Goal: Information Seeking & Learning: Learn about a topic

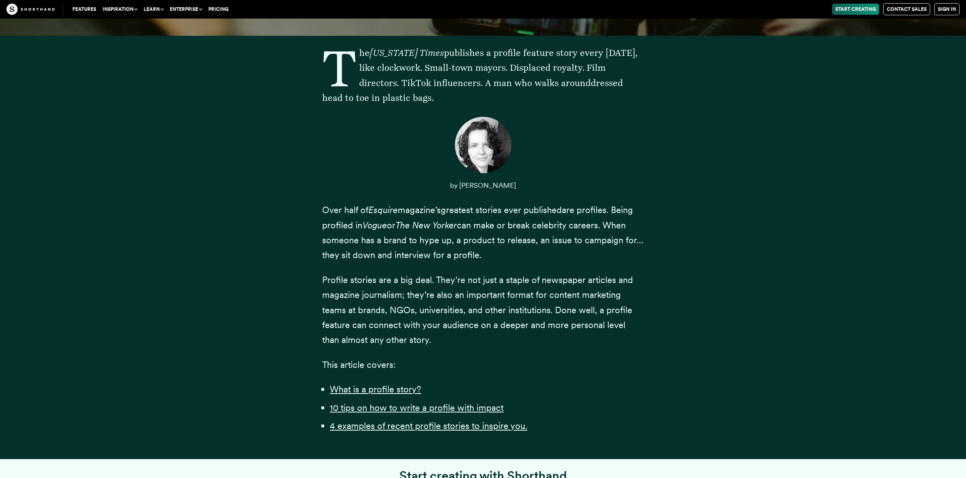
scroll to position [483, 0]
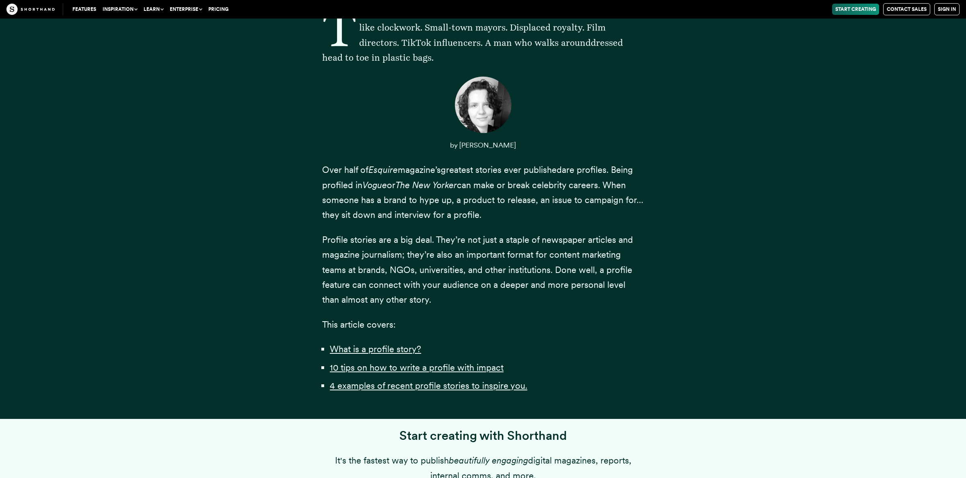
click at [325, 171] on span "Over half of Esquire magazine’s" at bounding box center [381, 169] width 119 height 10
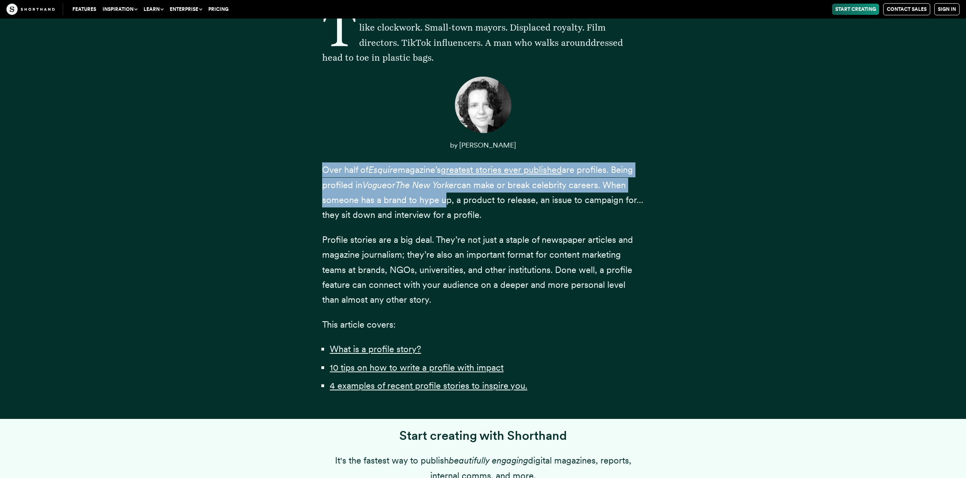
drag, startPoint x: 325, startPoint y: 171, endPoint x: 437, endPoint y: 201, distance: 115.9
click at [437, 201] on p "Over half of Esquire magazine’s greatest stories ever published are profiles. B…" at bounding box center [483, 192] width 322 height 60
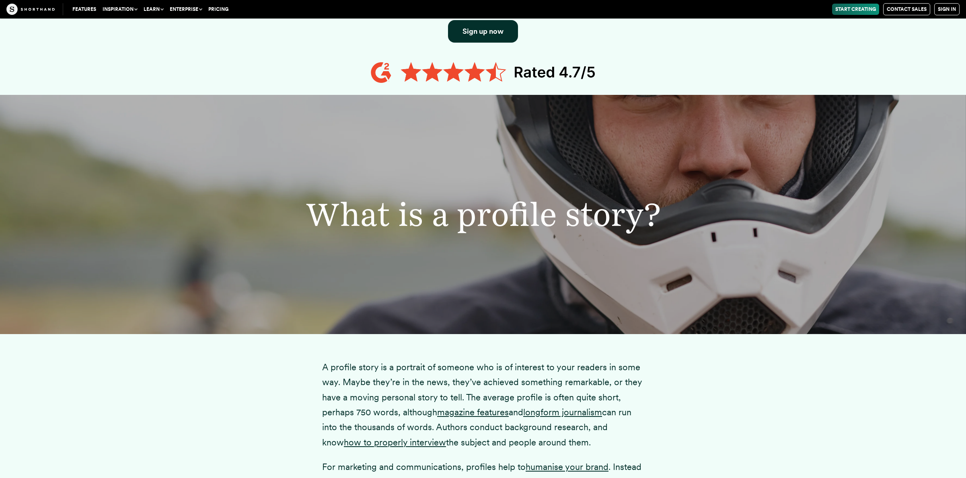
scroll to position [1086, 0]
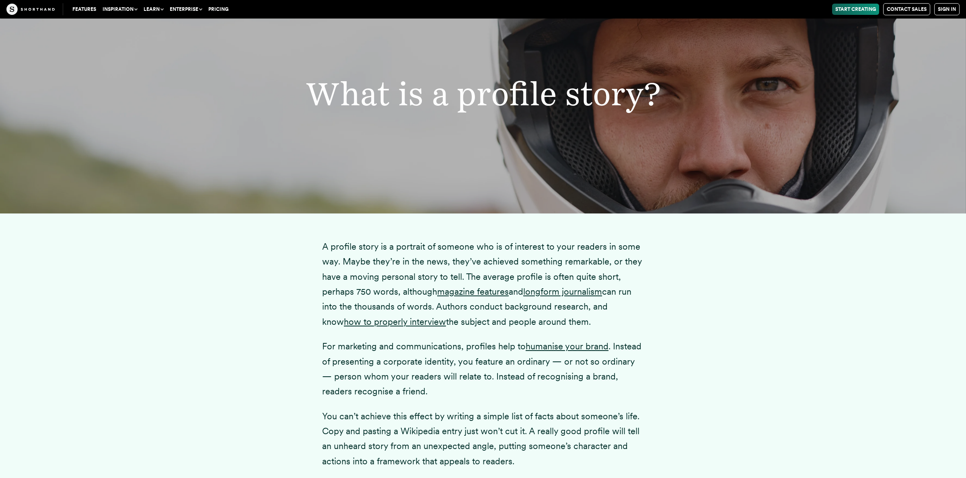
click at [351, 260] on p "A profile story is a portrait of someone who is of interest to your readers in …" at bounding box center [483, 284] width 322 height 90
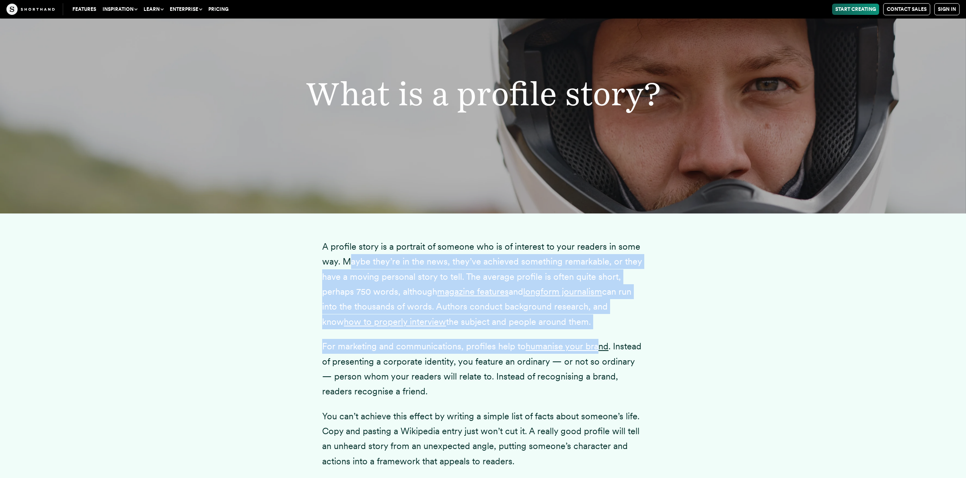
drag, startPoint x: 351, startPoint y: 260, endPoint x: 599, endPoint y: 334, distance: 259.2
click at [599, 334] on div "A profile story is a portrait of someone who is of interest to your readers in …" at bounding box center [483, 391] width 322 height 354
click at [436, 340] on p "For marketing and communications, profiles help to humanise your brand . Instea…" at bounding box center [483, 369] width 322 height 60
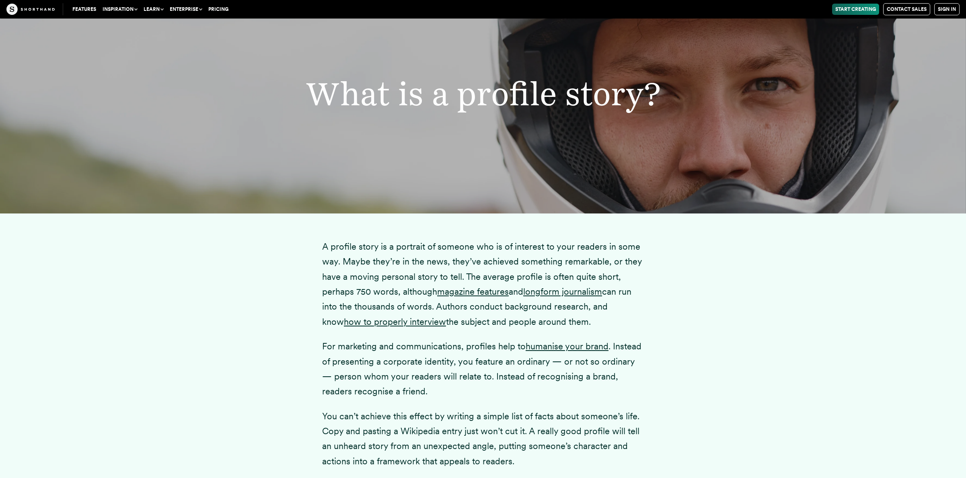
click at [477, 348] on p "For marketing and communications, profiles help to humanise your brand . Instea…" at bounding box center [483, 369] width 322 height 60
drag, startPoint x: 490, startPoint y: 349, endPoint x: 645, endPoint y: 343, distance: 155.7
click at [645, 343] on div "A profile story is a portrait of someone who is of interest to your readers in …" at bounding box center [483, 391] width 354 height 354
click at [317, 362] on div "A profile story is a portrait of someone who is of interest to your readers in …" at bounding box center [483, 391] width 354 height 354
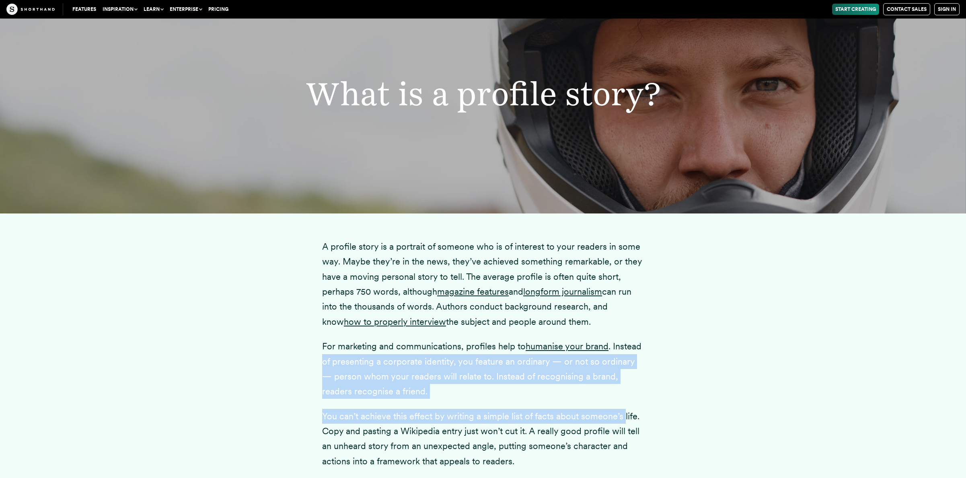
scroll to position [1126, 0]
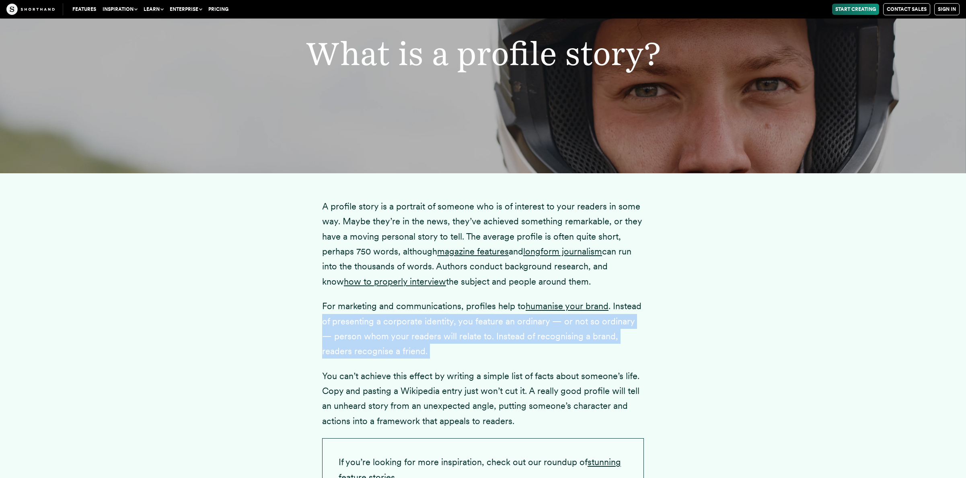
drag, startPoint x: 322, startPoint y: 361, endPoint x: 437, endPoint y: 353, distance: 115.3
click at [437, 353] on div "A profile story is a portrait of someone who is of interest to your readers in …" at bounding box center [483, 350] width 354 height 354
click at [437, 352] on p "For marketing and communications, profiles help to humanise your brand . Instea…" at bounding box center [483, 329] width 322 height 60
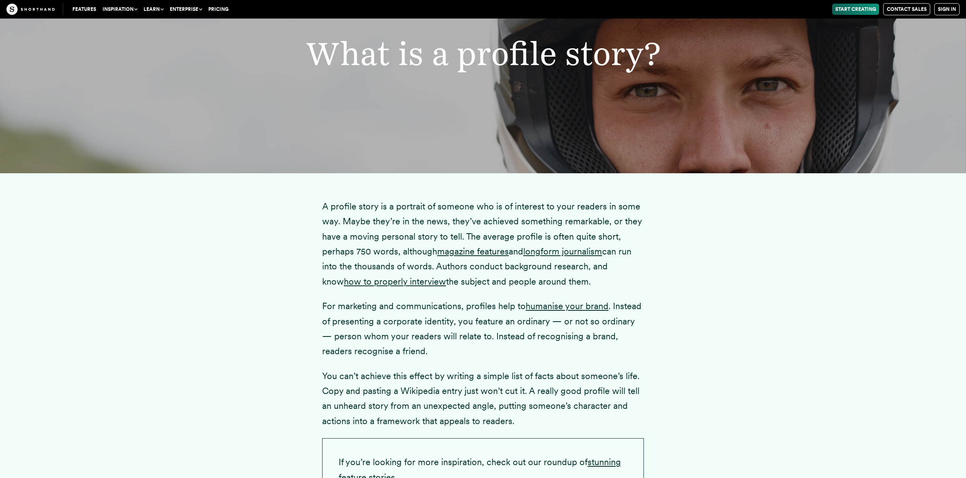
click at [327, 376] on p "You can’t achieve this effect by writing a simple list of facts about someone’s…" at bounding box center [483, 399] width 322 height 60
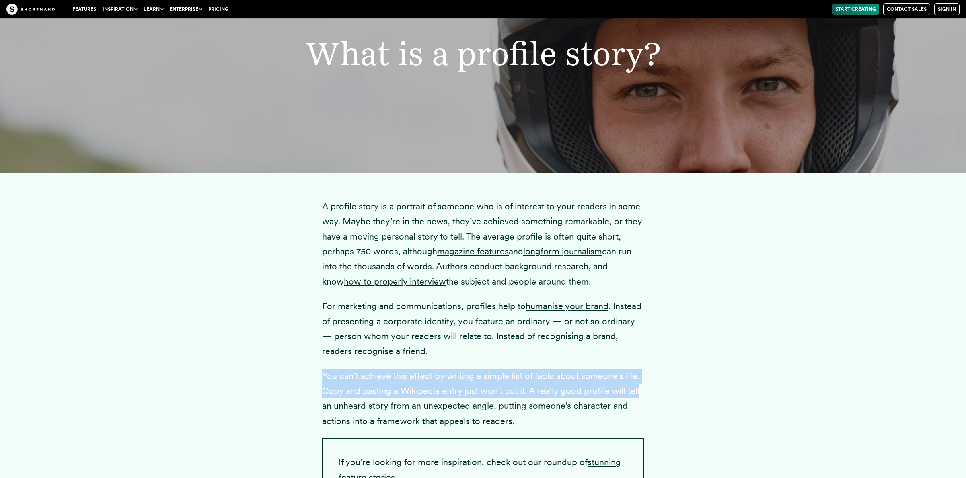
scroll to position [1166, 0]
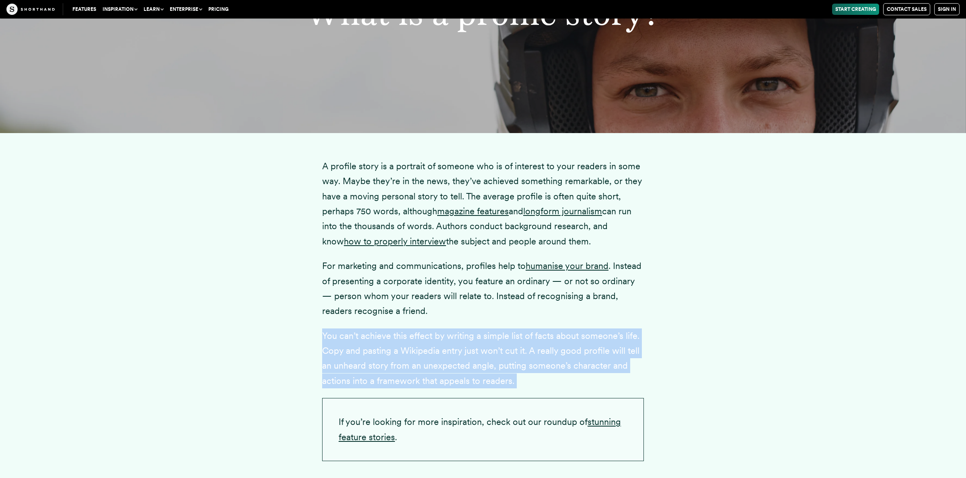
drag, startPoint x: 333, startPoint y: 375, endPoint x: 544, endPoint y: 378, distance: 211.1
click at [544, 378] on p "You can’t achieve this effect by writing a simple list of facts about someone’s…" at bounding box center [483, 359] width 322 height 60
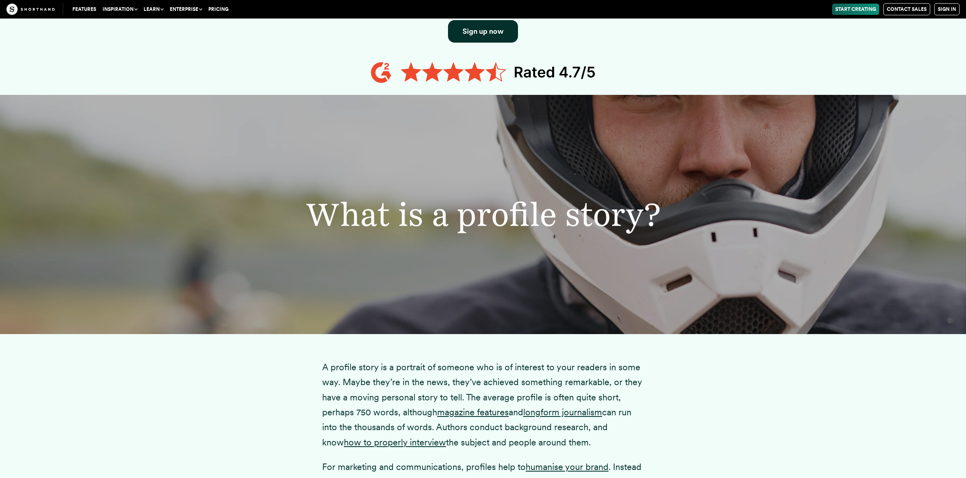
scroll to position [925, 0]
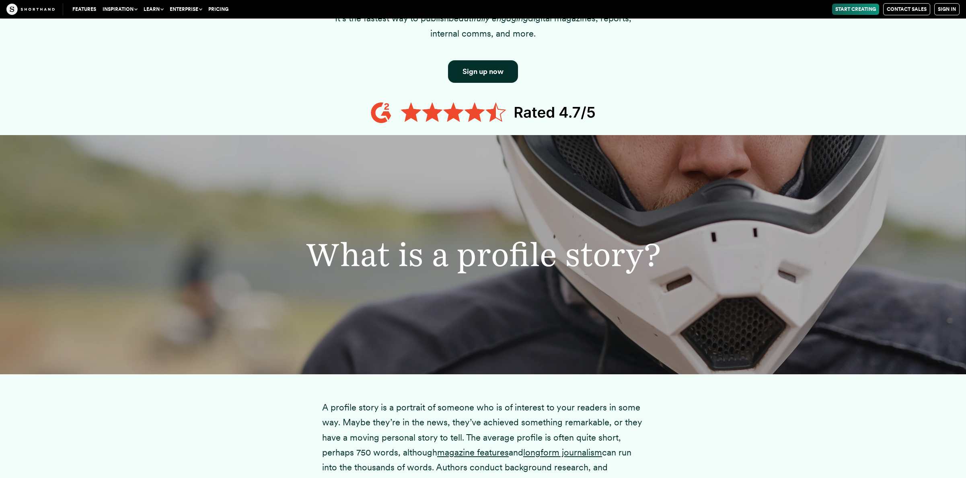
click at [467, 269] on h2 "What is a profile story?" at bounding box center [483, 254] width 590 height 33
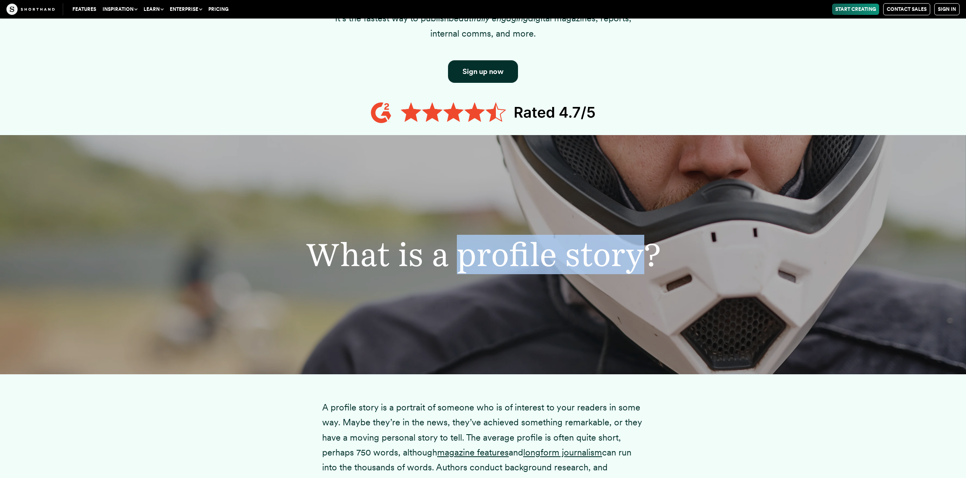
drag, startPoint x: 467, startPoint y: 269, endPoint x: 598, endPoint y: 262, distance: 130.9
click at [598, 262] on h2 "What is a profile story?" at bounding box center [483, 254] width 590 height 33
